Goal: Task Accomplishment & Management: Manage account settings

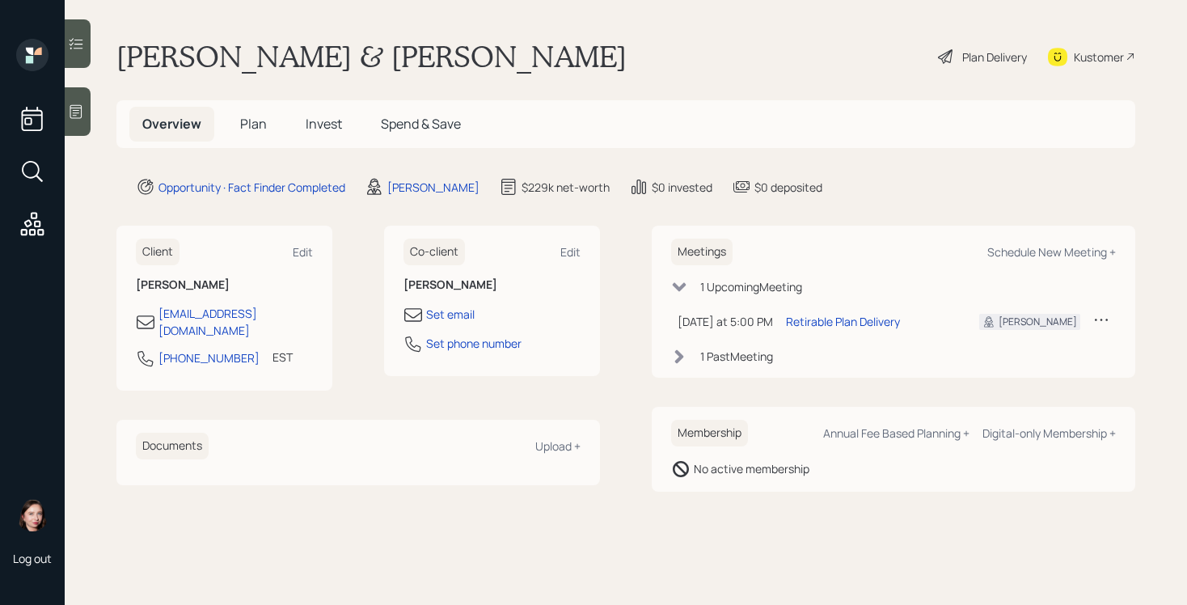
click at [71, 112] on icon at bounding box center [76, 112] width 16 height 16
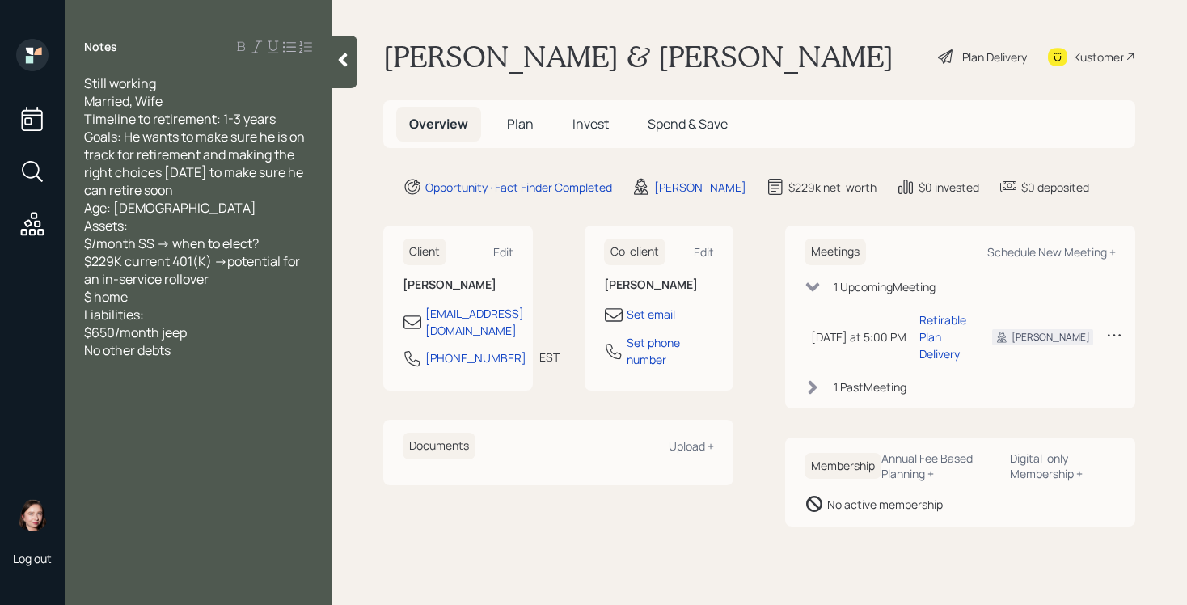
click at [943, 57] on icon at bounding box center [946, 56] width 19 height 19
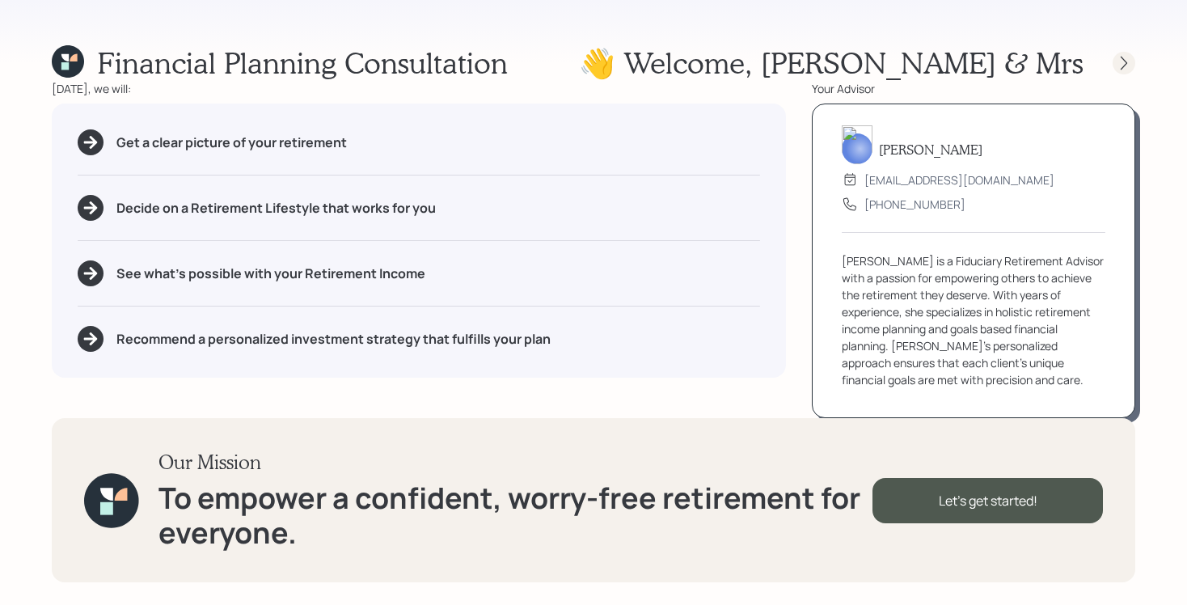
click at [1121, 62] on icon at bounding box center [1124, 63] width 16 height 16
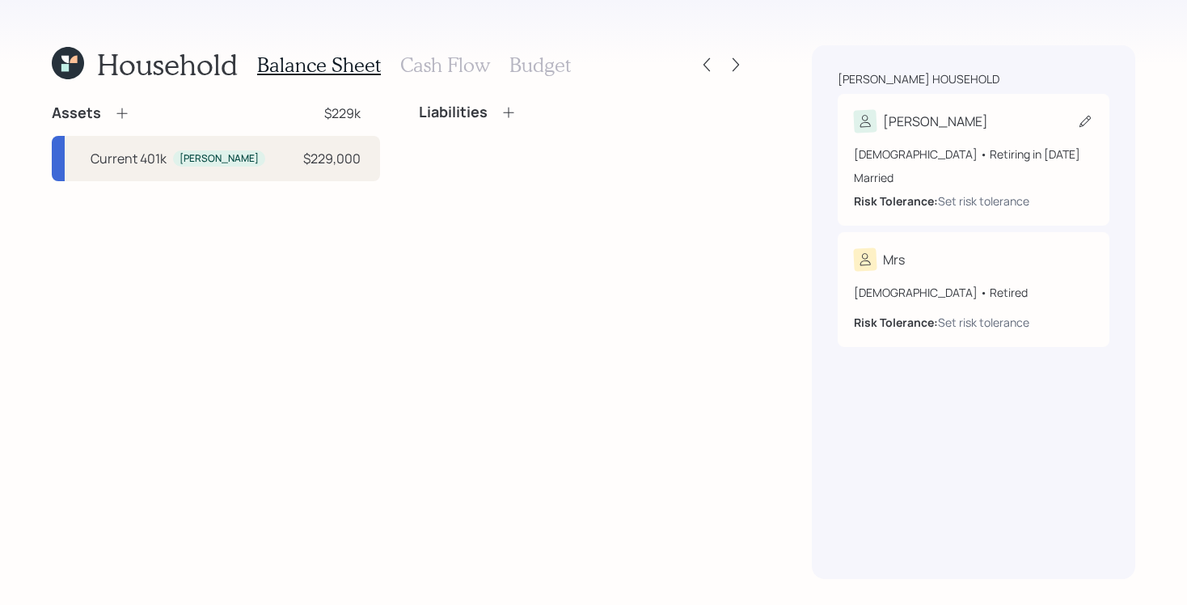
click at [973, 122] on div "[PERSON_NAME]" at bounding box center [973, 121] width 239 height 23
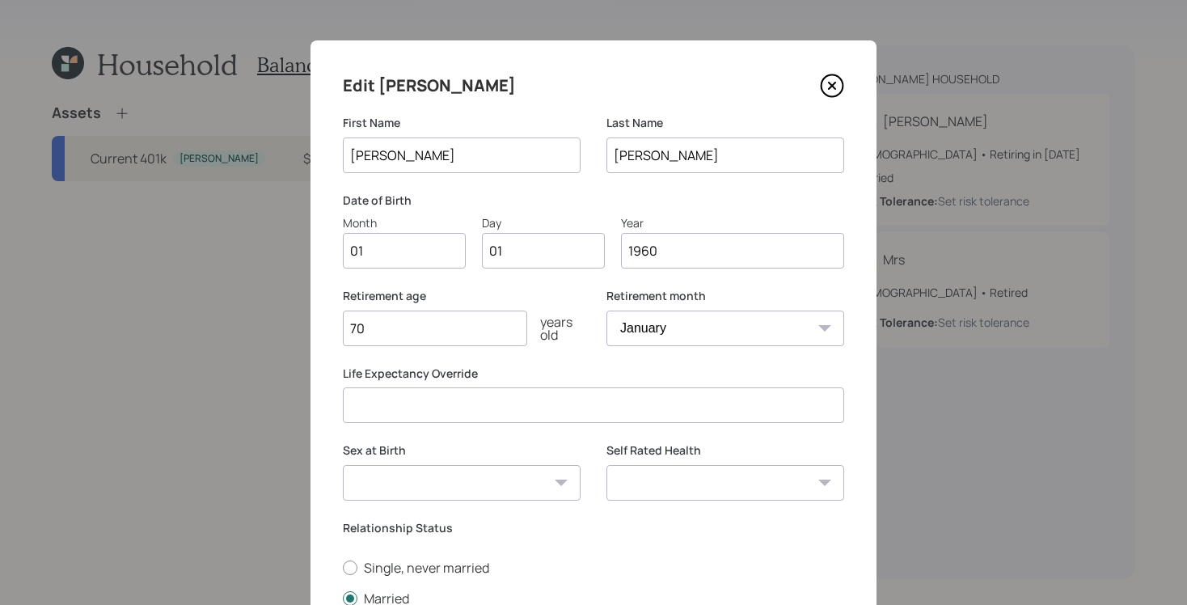
click at [730, 248] on input "1960" at bounding box center [732, 251] width 223 height 36
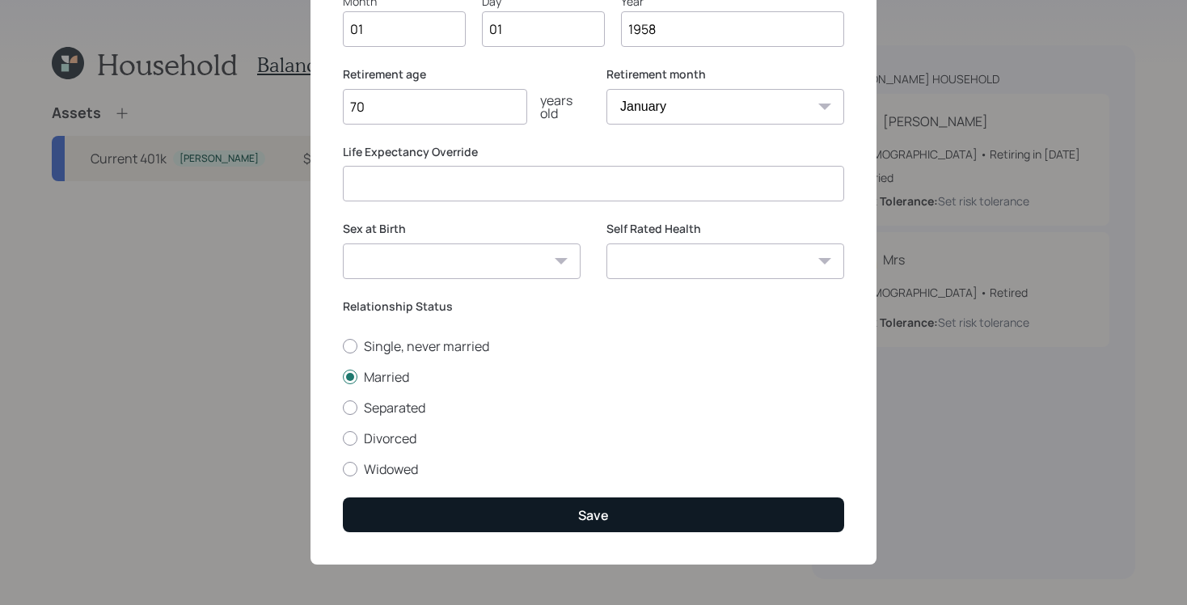
type input "1958"
click at [561, 511] on button "Save" at bounding box center [593, 514] width 501 height 35
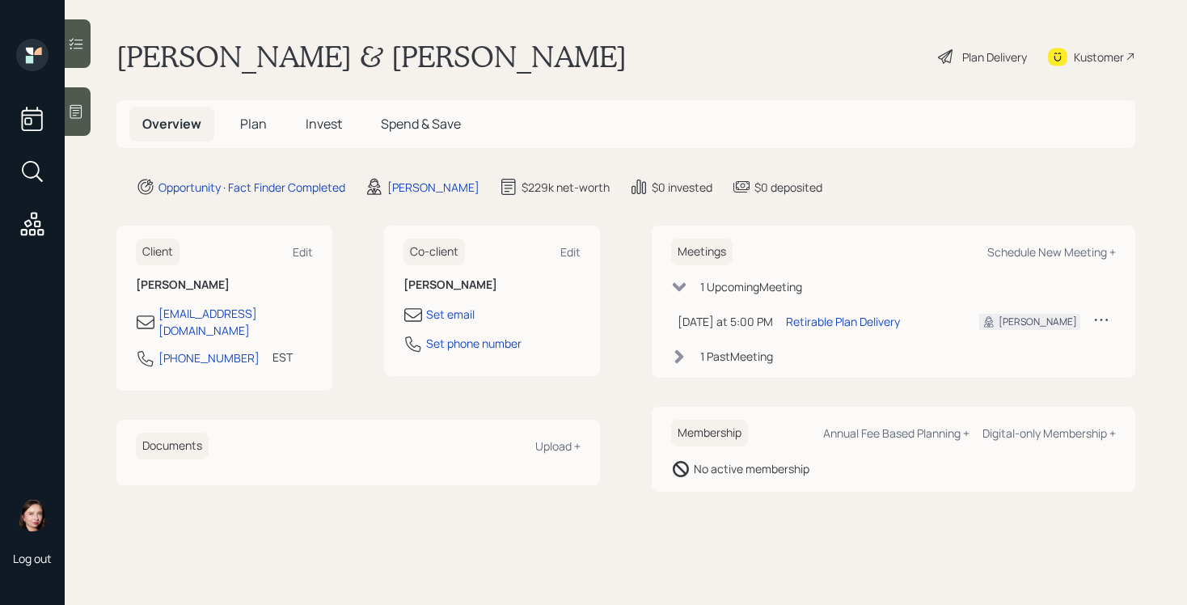
click at [70, 117] on icon at bounding box center [76, 112] width 16 height 16
